Goal: Information Seeking & Learning: Learn about a topic

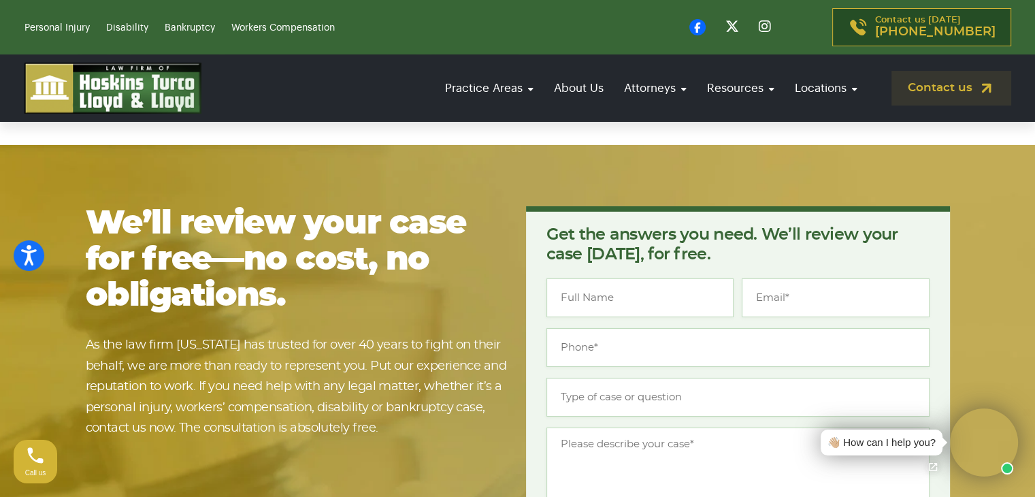
scroll to position [4328, 0]
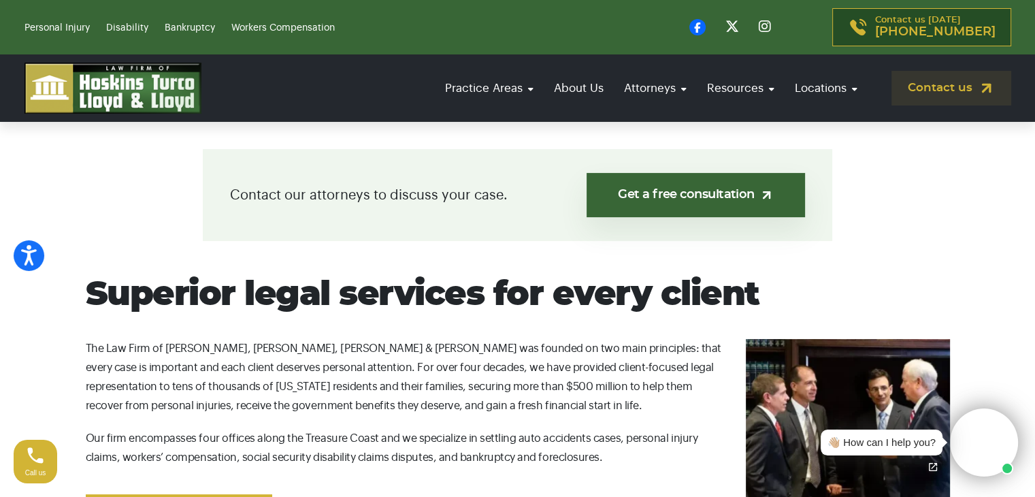
scroll to position [408, 0]
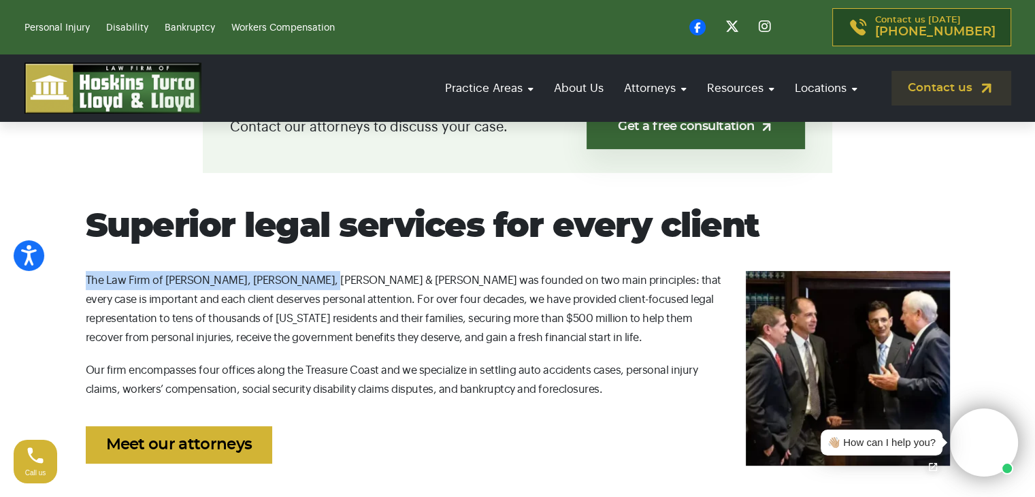
drag, startPoint x: 82, startPoint y: 279, endPoint x: 308, endPoint y: 280, distance: 225.3
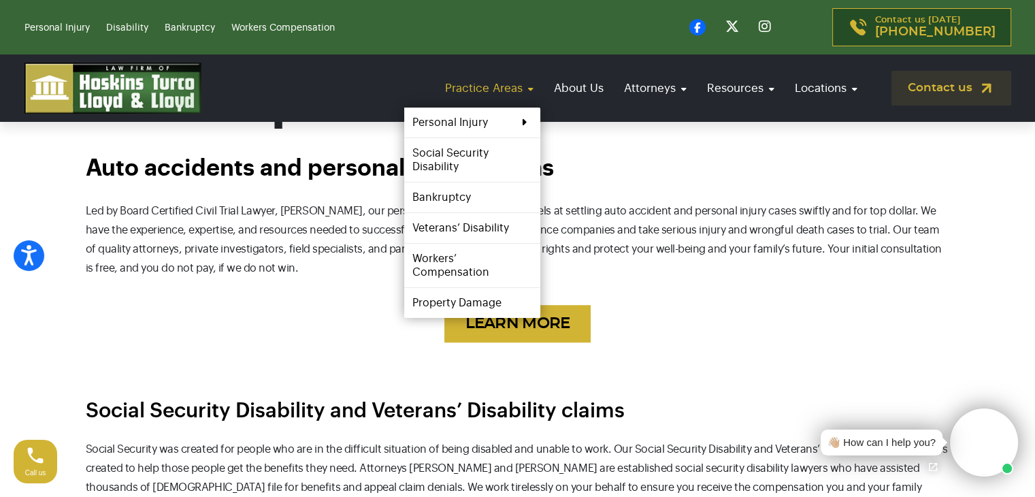
scroll to position [1089, 0]
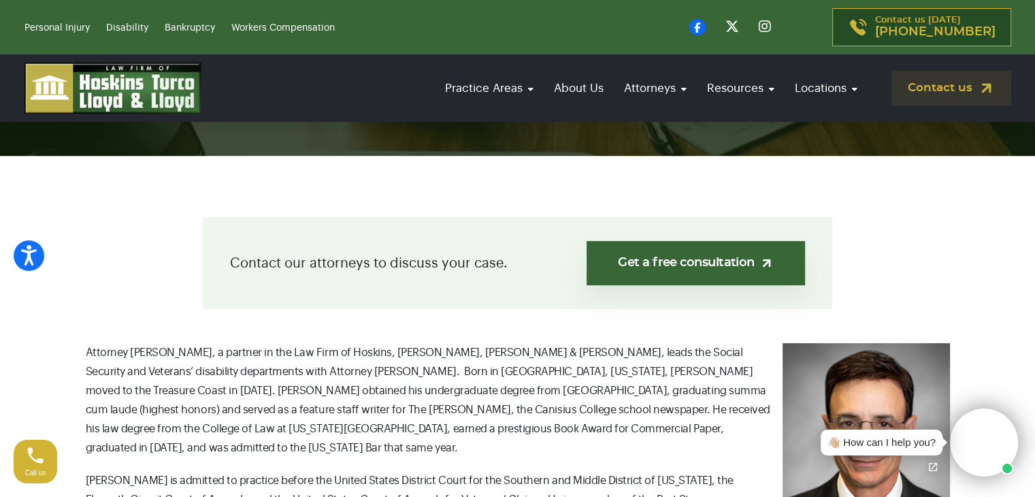
scroll to position [68, 0]
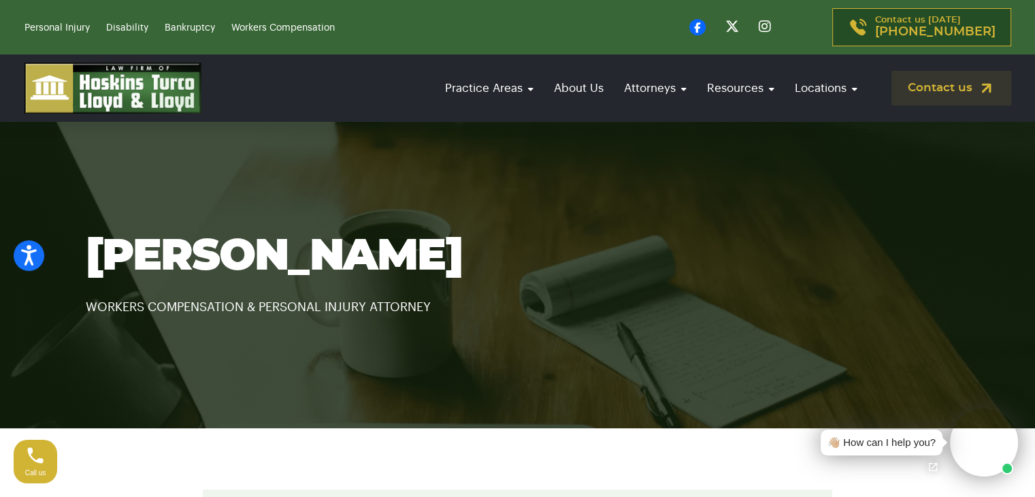
click at [384, 278] on h1 "Ronald S. Fanaro" at bounding box center [518, 257] width 865 height 48
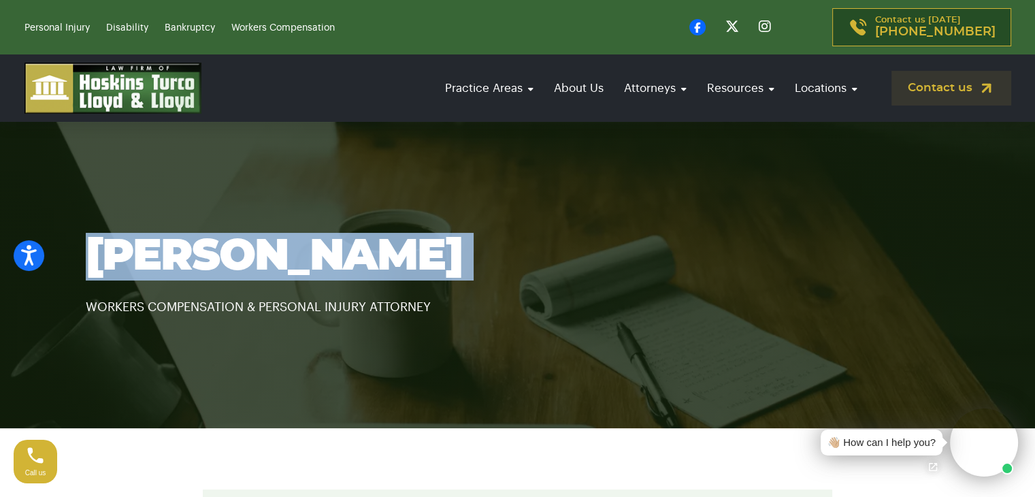
click at [384, 278] on h1 "Ronald S. Fanaro" at bounding box center [518, 257] width 865 height 48
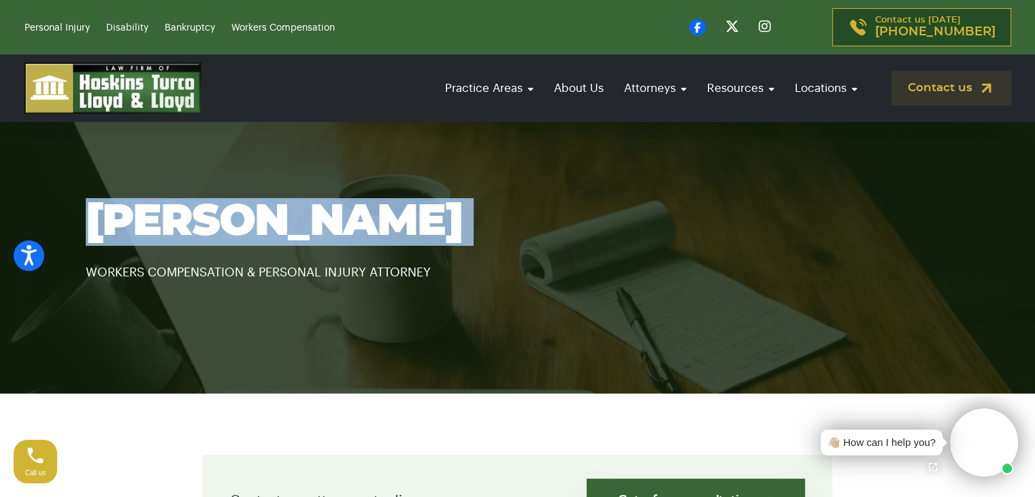
scroll to position [68, 0]
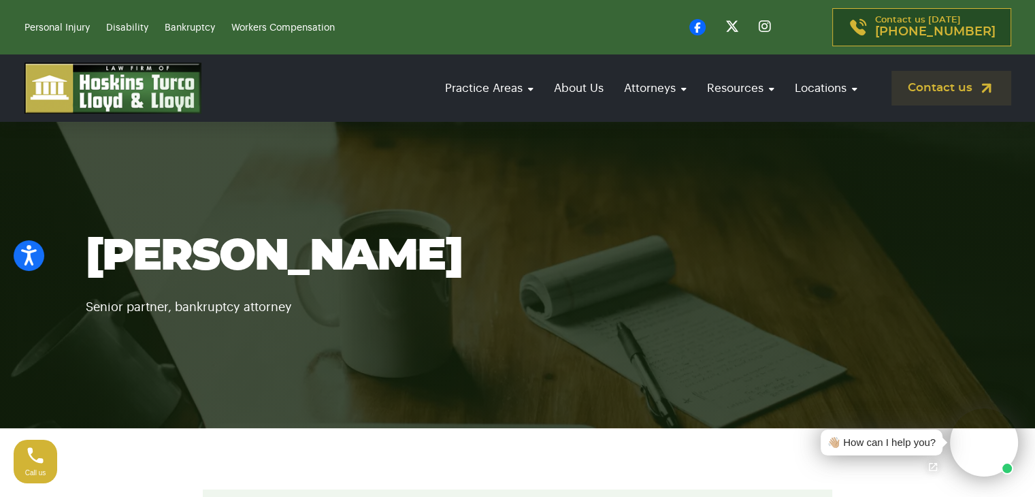
click at [201, 255] on h1 "[PERSON_NAME]" at bounding box center [518, 257] width 865 height 48
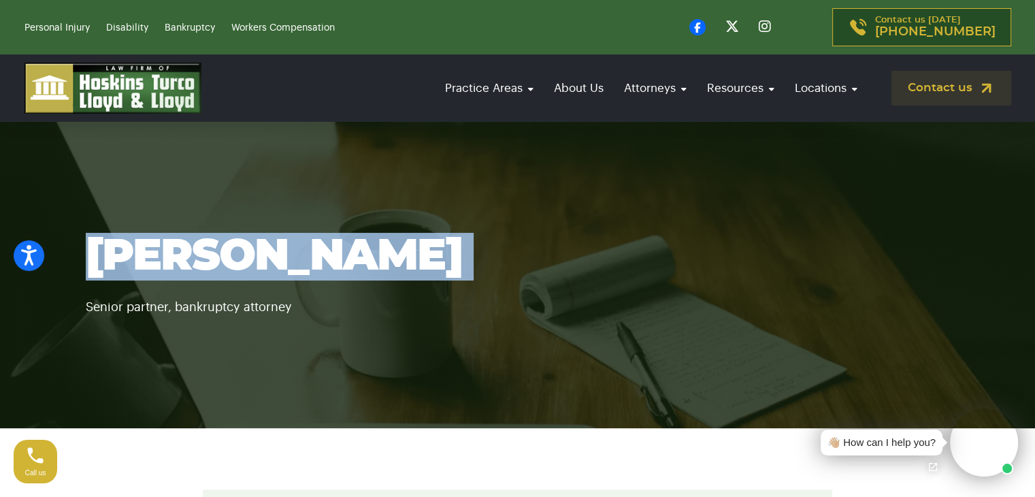
click at [201, 255] on h1 "[PERSON_NAME]" at bounding box center [518, 257] width 865 height 48
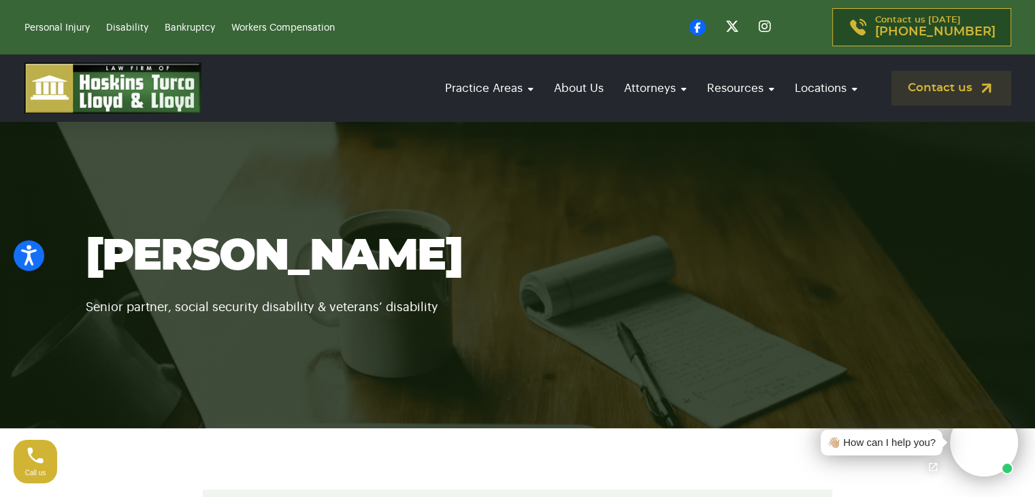
click at [226, 259] on h1 "[PERSON_NAME]" at bounding box center [518, 257] width 865 height 48
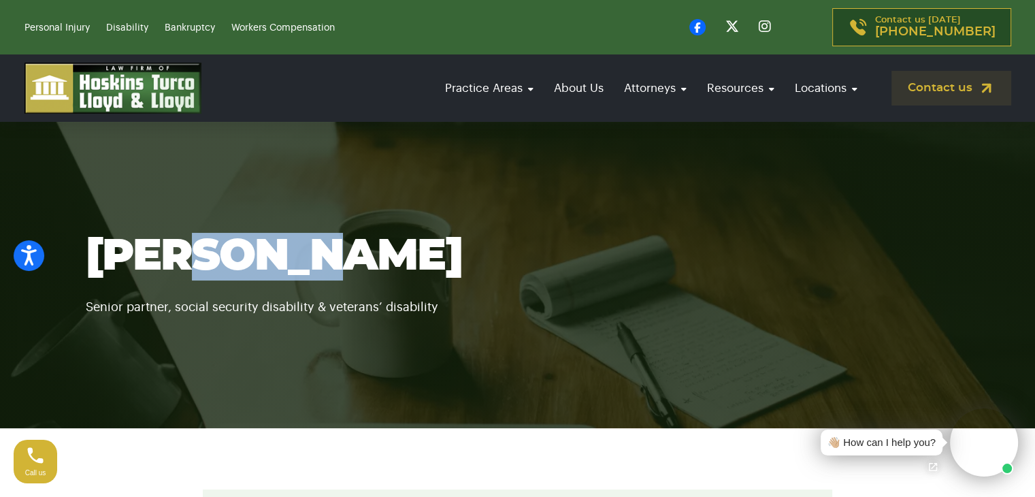
click at [226, 259] on h1 "[PERSON_NAME]" at bounding box center [518, 257] width 865 height 48
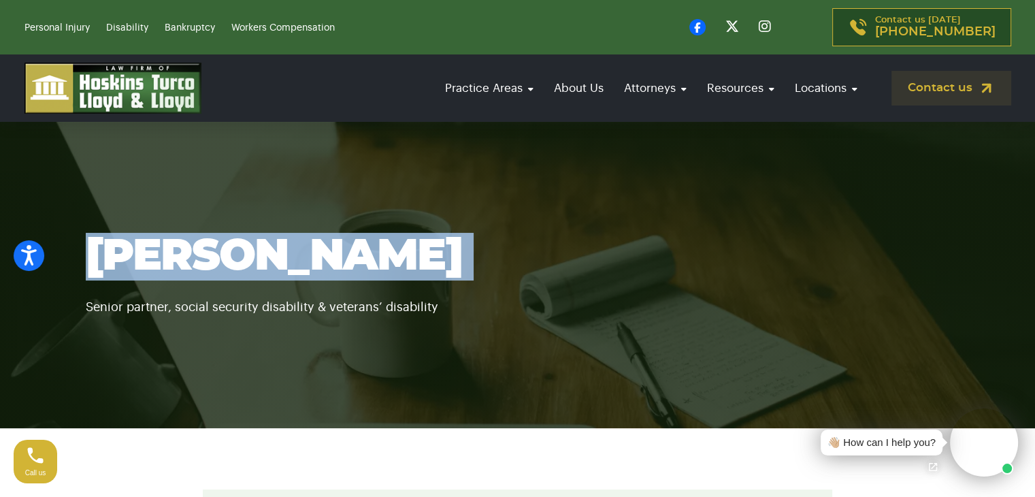
click at [226, 259] on h1 "[PERSON_NAME]" at bounding box center [518, 257] width 865 height 48
copy div "[PERSON_NAME]"
click at [180, 252] on h1 "[PERSON_NAME]" at bounding box center [518, 257] width 865 height 48
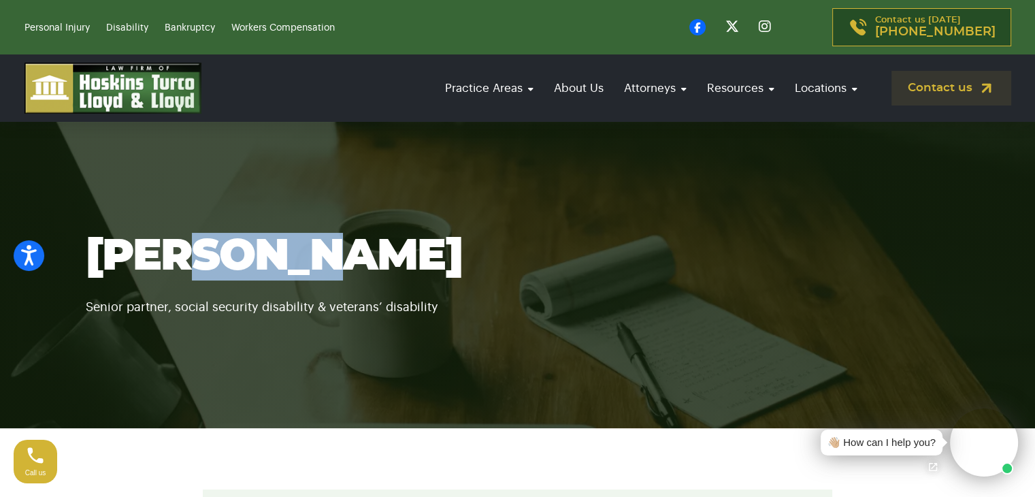
click at [180, 252] on h1 "[PERSON_NAME]" at bounding box center [518, 257] width 865 height 48
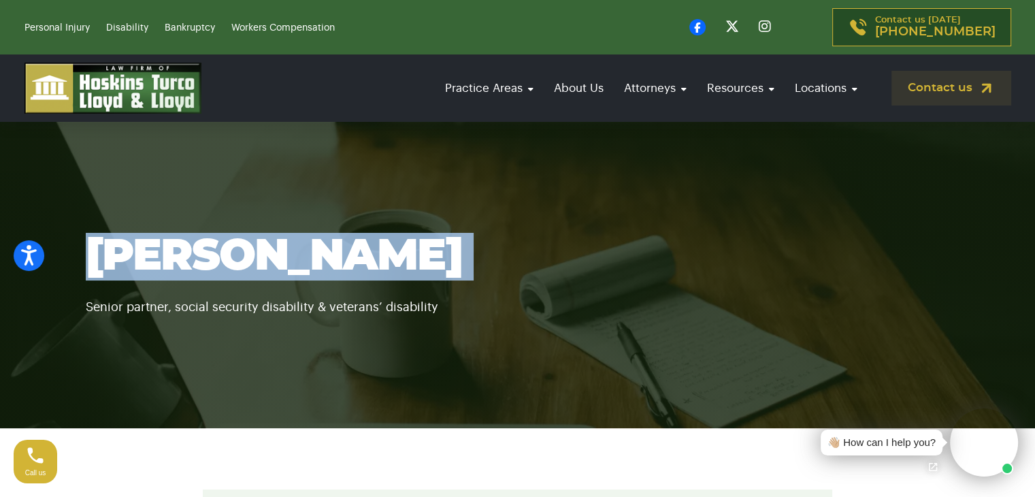
click at [180, 252] on h1 "[PERSON_NAME]" at bounding box center [518, 257] width 865 height 48
